Goal: Transaction & Acquisition: Purchase product/service

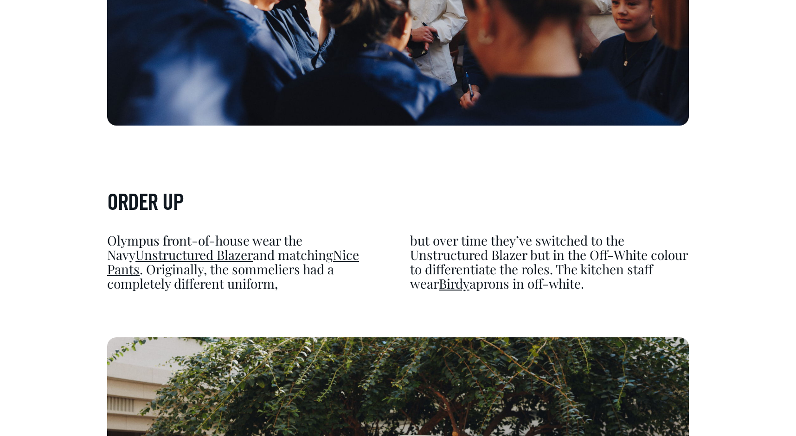
scroll to position [2596, 0]
click at [157, 256] on link "Unstructured Blazer" at bounding box center [193, 254] width 117 height 17
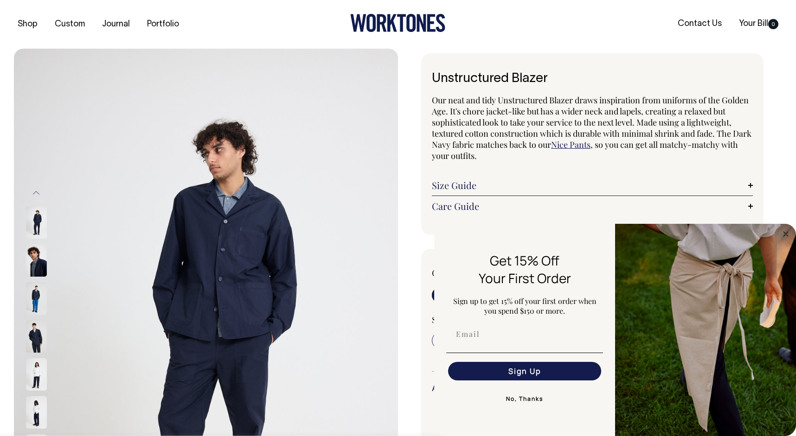
click at [38, 338] on img at bounding box center [36, 336] width 21 height 32
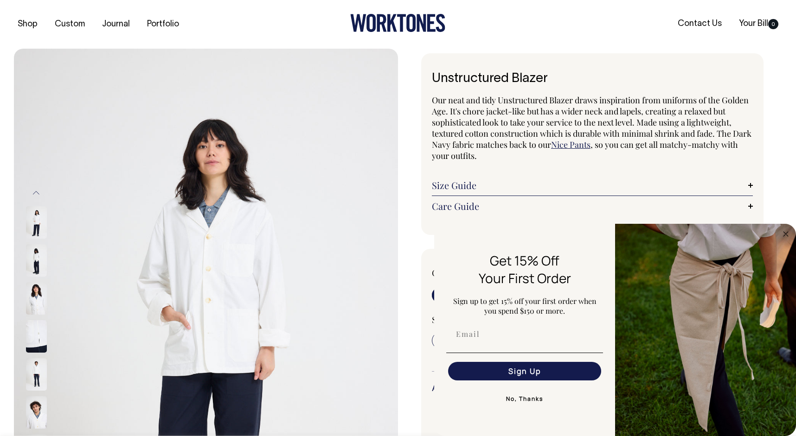
click at [35, 343] on img at bounding box center [36, 336] width 21 height 32
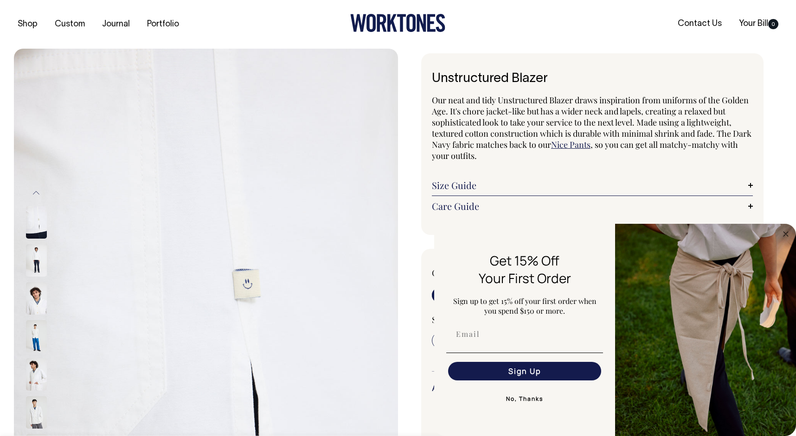
click at [35, 336] on img at bounding box center [36, 336] width 21 height 32
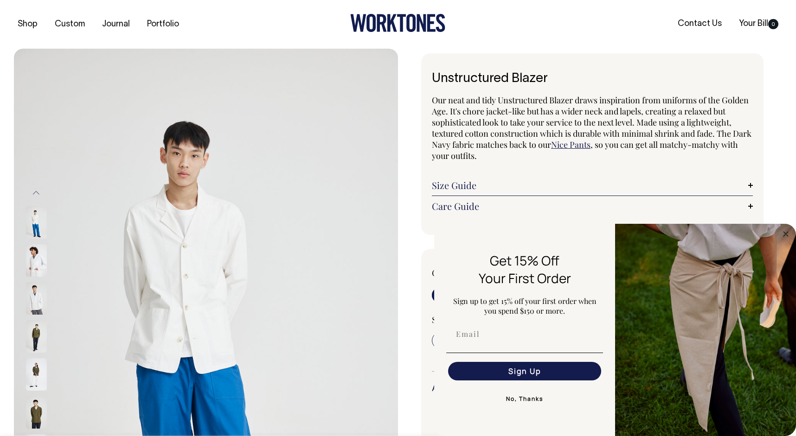
click at [36, 336] on img at bounding box center [36, 336] width 21 height 32
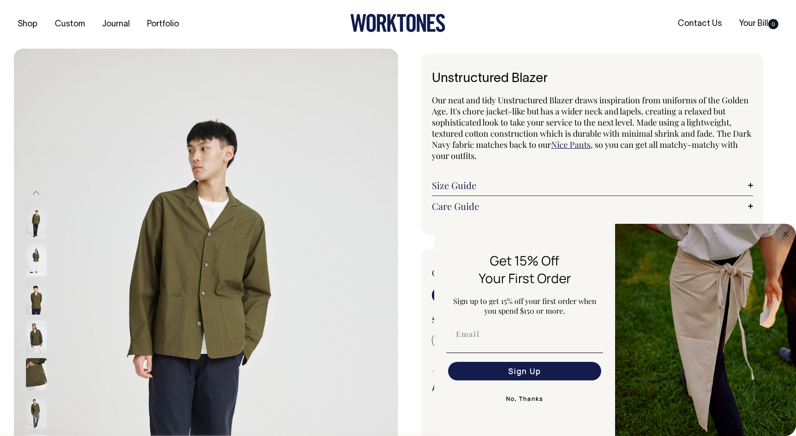
click at [37, 348] on img at bounding box center [36, 336] width 21 height 32
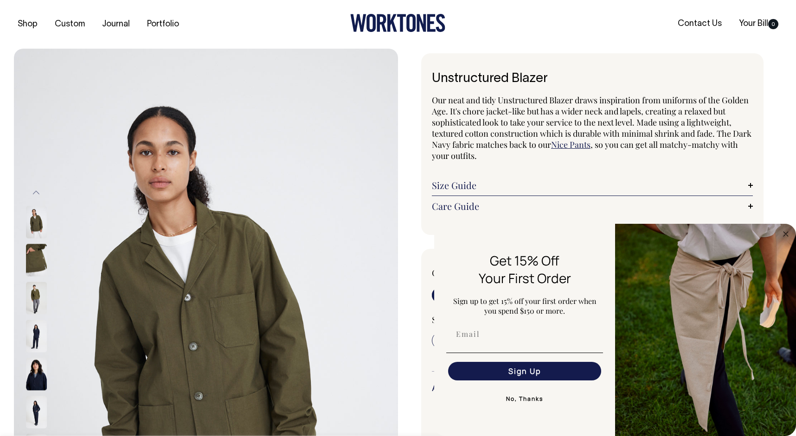
click at [38, 350] on img at bounding box center [36, 336] width 21 height 32
click at [490, 341] on input "Email" at bounding box center [524, 334] width 153 height 19
type input "carl.koppenhagen@gmail.com"
click at [515, 370] on button "Sign Up" at bounding box center [524, 371] width 153 height 19
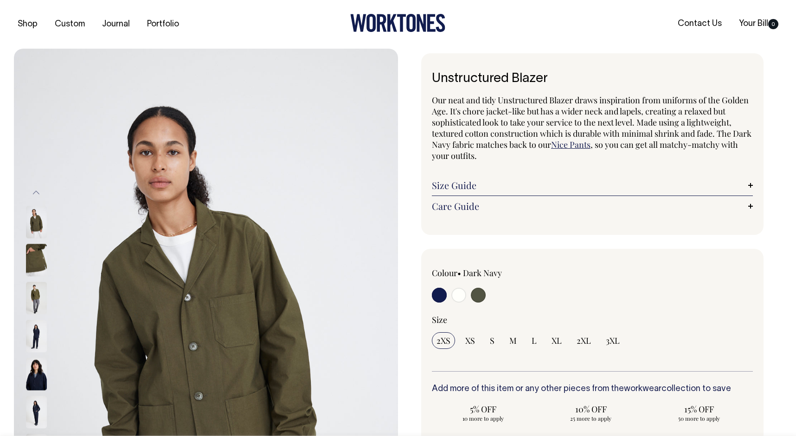
click at [587, 143] on link "Nice Pants" at bounding box center [570, 144] width 39 height 11
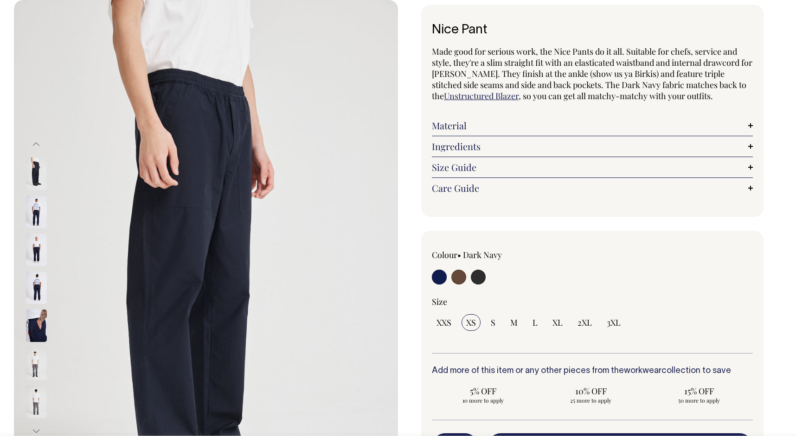
scroll to position [49, 0]
click at [33, 287] on img at bounding box center [36, 287] width 21 height 32
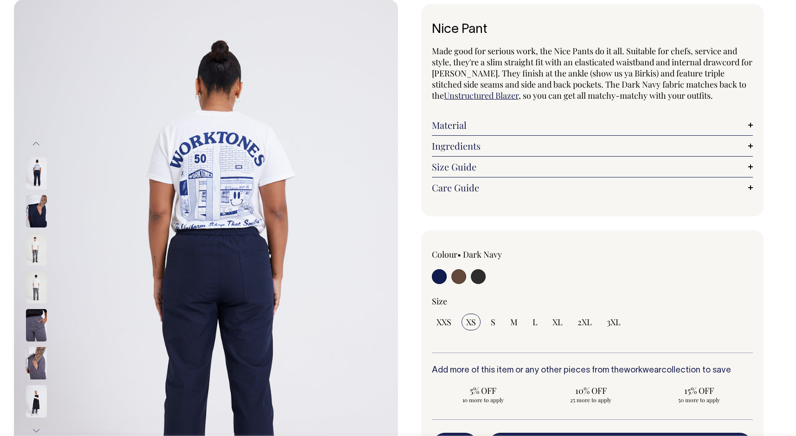
click at [40, 241] on img at bounding box center [36, 249] width 21 height 32
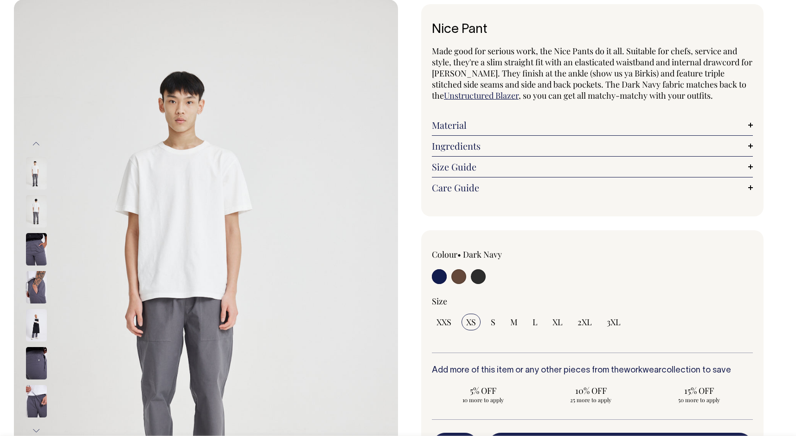
click at [37, 245] on img at bounding box center [36, 249] width 21 height 32
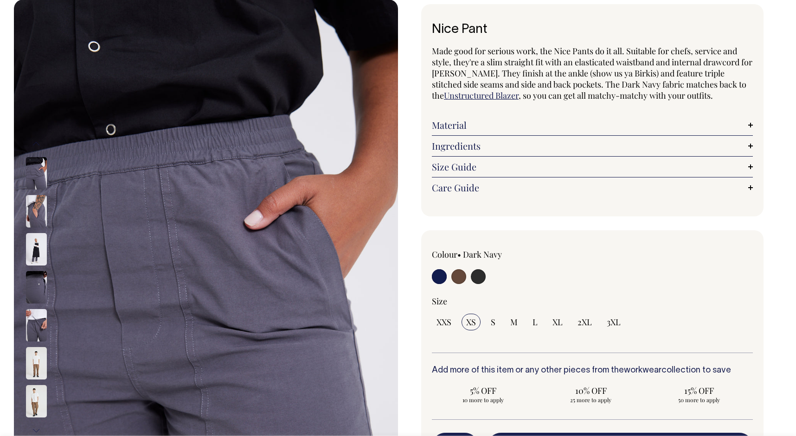
click at [34, 300] on img at bounding box center [36, 287] width 21 height 32
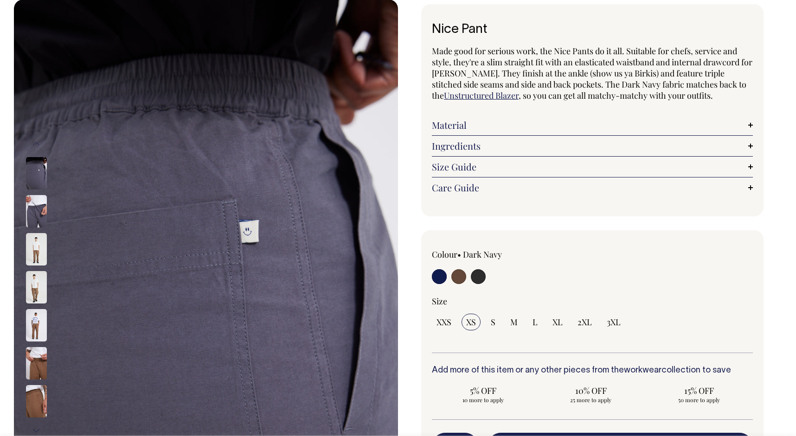
click at [34, 282] on img at bounding box center [36, 287] width 21 height 32
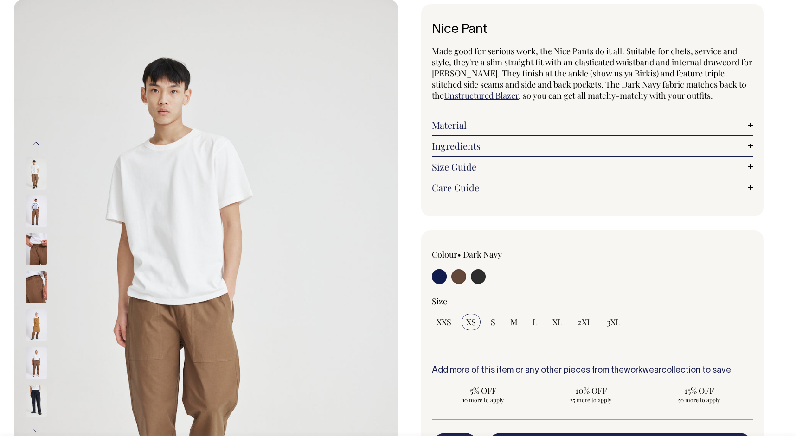
click at [34, 249] on img at bounding box center [36, 249] width 21 height 32
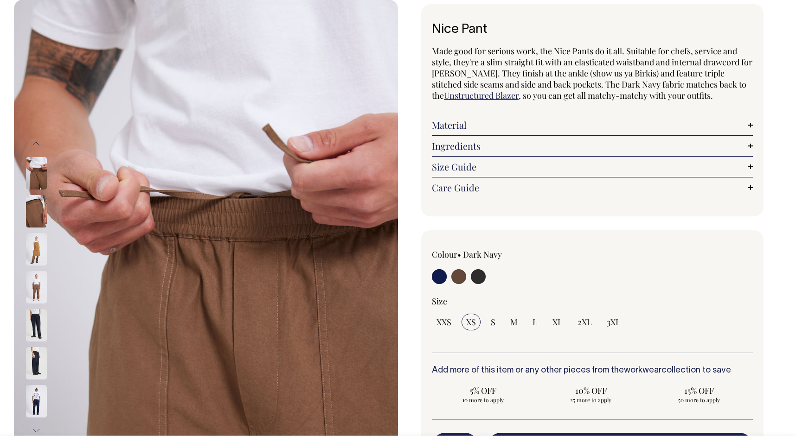
click at [36, 285] on img at bounding box center [36, 287] width 21 height 32
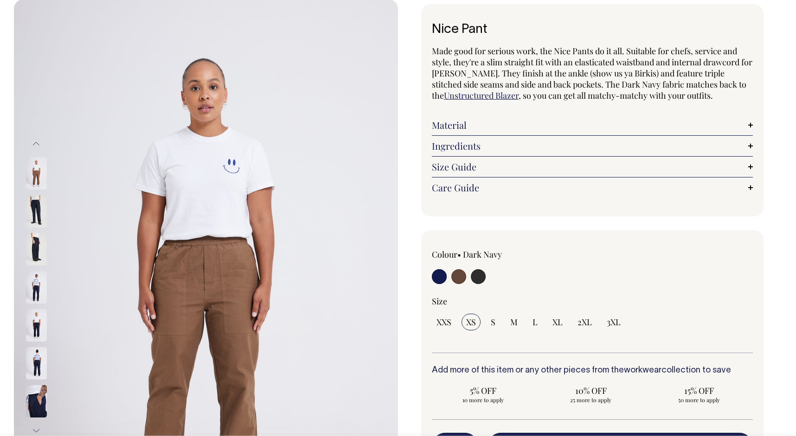
click at [33, 282] on img at bounding box center [36, 287] width 21 height 32
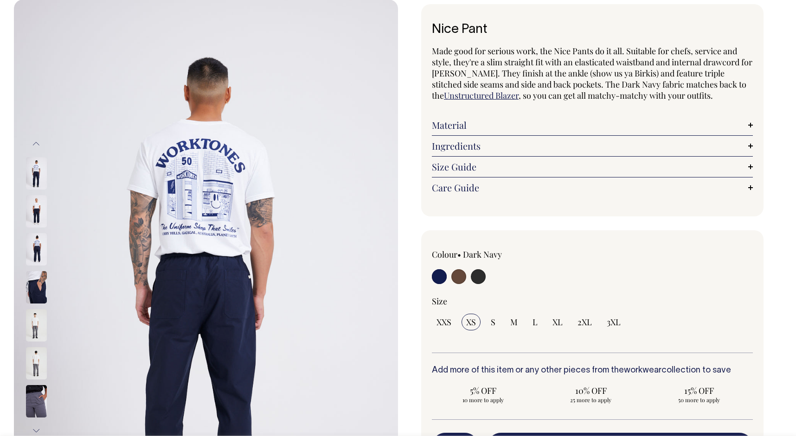
click at [31, 314] on img at bounding box center [36, 325] width 21 height 32
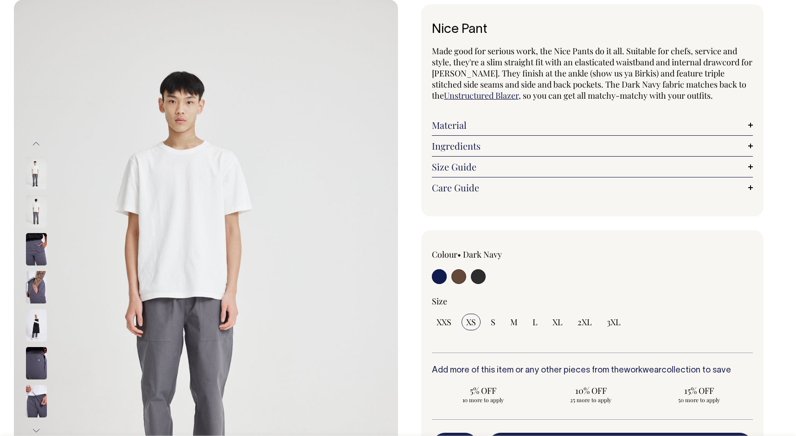
click at [34, 329] on img at bounding box center [36, 325] width 21 height 32
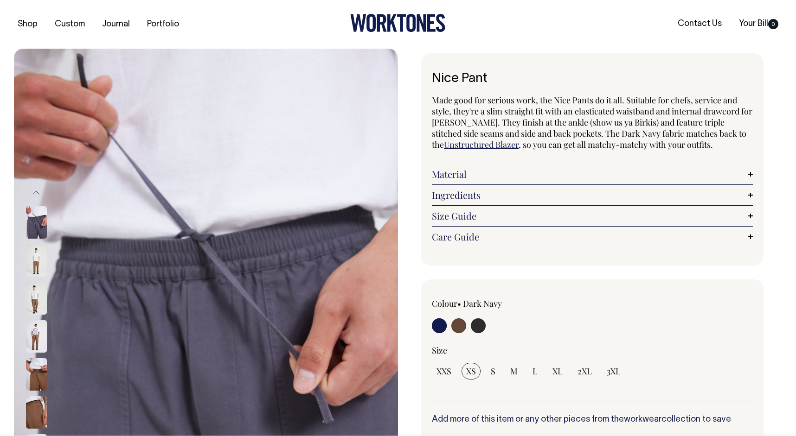
scroll to position [0, 0]
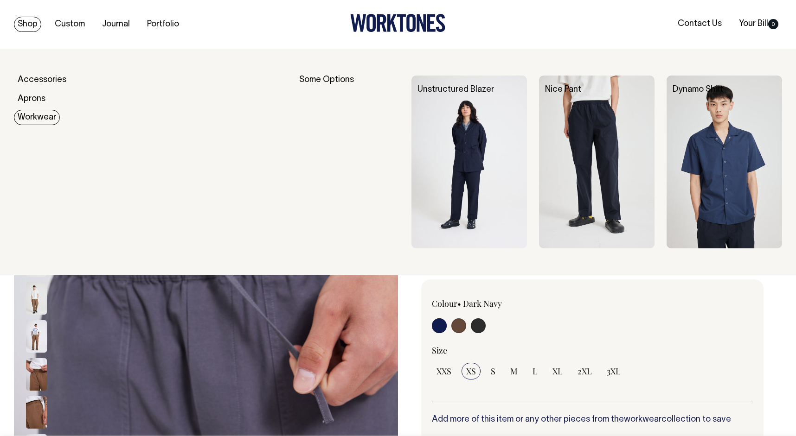
click at [32, 120] on link "Workwear" at bounding box center [37, 117] width 46 height 15
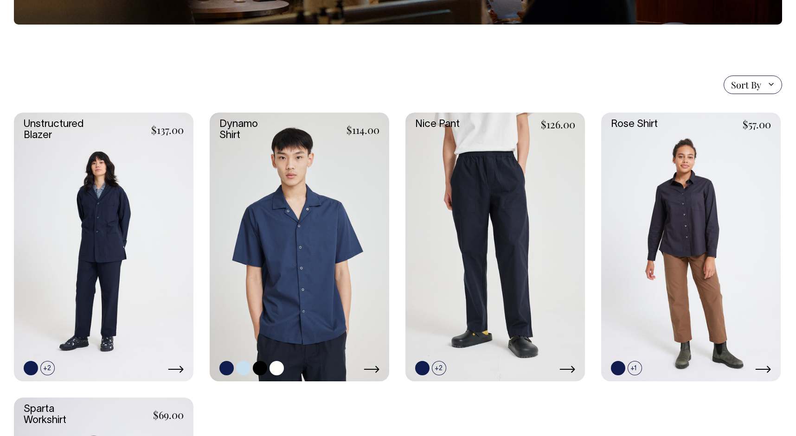
scroll to position [198, 0]
click at [436, 370] on link at bounding box center [439, 368] width 14 height 14
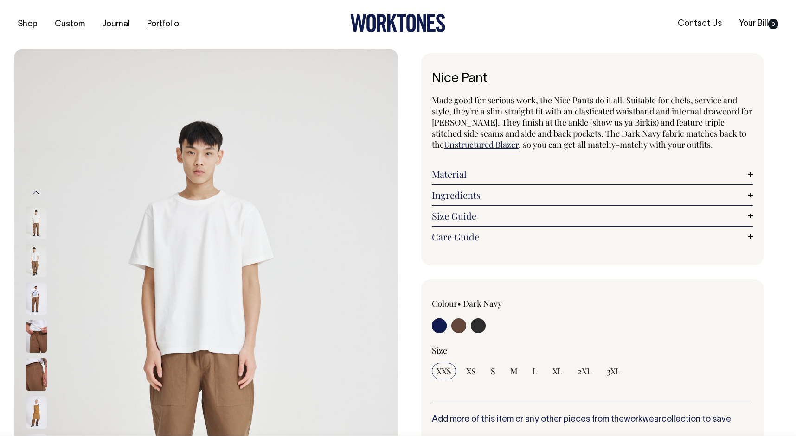
radio input "true"
radio input "false"
radio input "true"
select select "Chocolate"
click at [441, 325] on input "radio" at bounding box center [439, 326] width 15 height 15
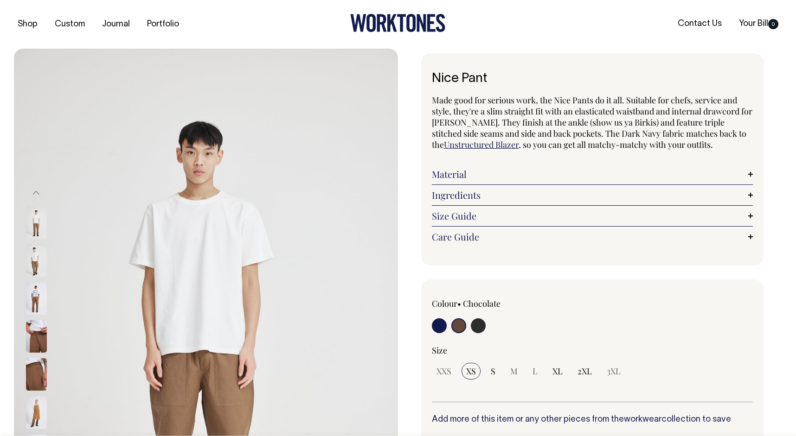
radio input "true"
select select "Dark Navy"
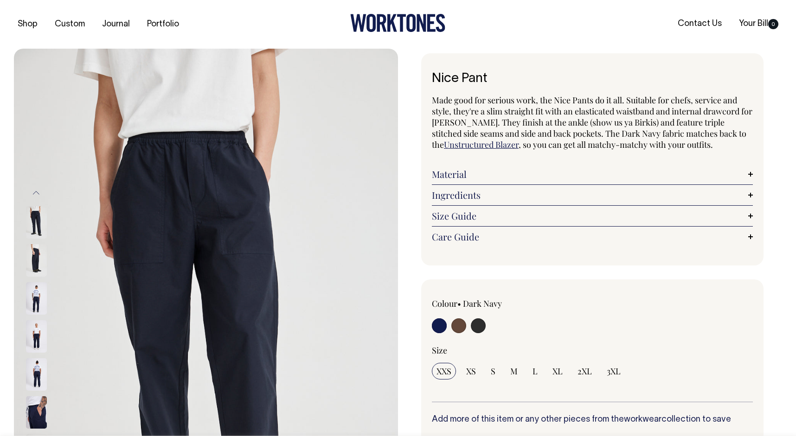
click at [481, 325] on input "radio" at bounding box center [478, 326] width 15 height 15
radio input "true"
select select "Charcoal"
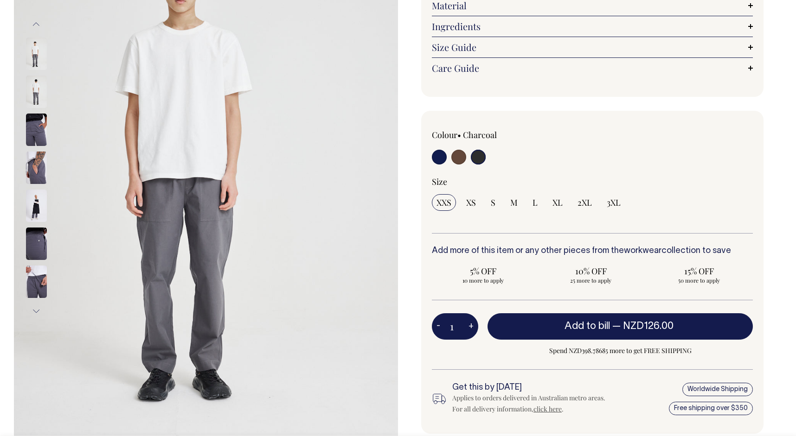
scroll to position [169, 0]
click at [440, 158] on input "radio" at bounding box center [439, 156] width 15 height 15
radio input "true"
select select "Dark Navy"
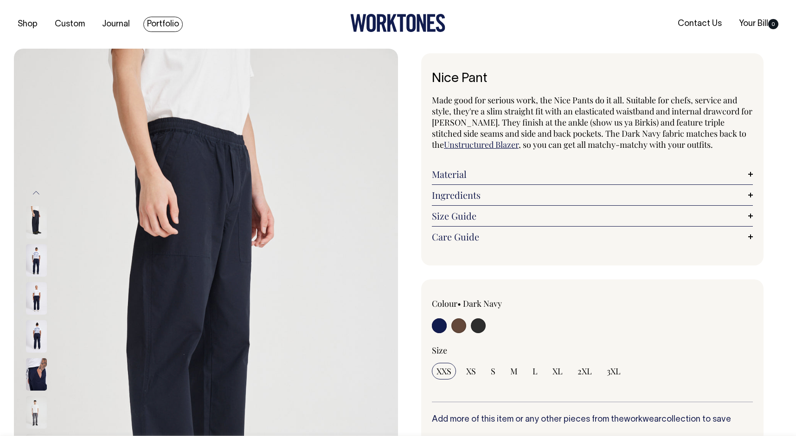
click at [160, 22] on link "Portfolio" at bounding box center [162, 24] width 39 height 15
